Goal: Task Accomplishment & Management: Use online tool/utility

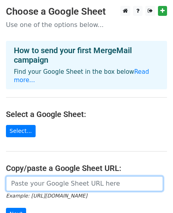
click at [15, 181] on input "url" at bounding box center [84, 183] width 157 height 15
paste input "[URL][DOMAIN_NAME]"
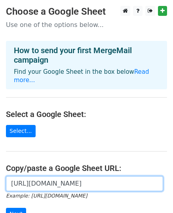
scroll to position [0, 177]
type input "[URL][DOMAIN_NAME]"
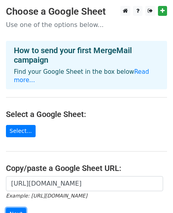
scroll to position [0, 0]
click at [13, 208] on input "Next" at bounding box center [16, 214] width 20 height 12
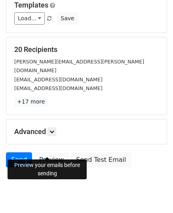
scroll to position [125, 0]
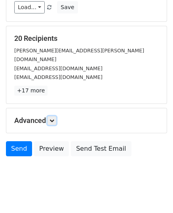
click at [53, 118] on icon at bounding box center [52, 120] width 5 height 5
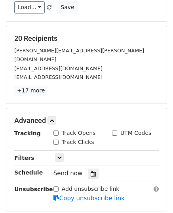
click at [58, 130] on input "Track Opens" at bounding box center [56, 132] width 5 height 5
checkbox input "true"
click at [56, 140] on input "Track Clicks" at bounding box center [56, 142] width 5 height 5
checkbox input "true"
click at [94, 168] on div at bounding box center [93, 173] width 11 height 10
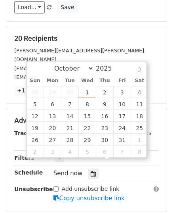
type input "2025-10-02 12:00"
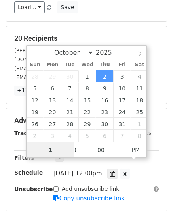
type input "10"
type input "2025-10-02 10:00"
click at [133, 149] on span "PM" at bounding box center [136, 150] width 22 height 16
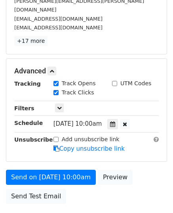
scroll to position [221, 0]
